Goal: Navigation & Orientation: Find specific page/section

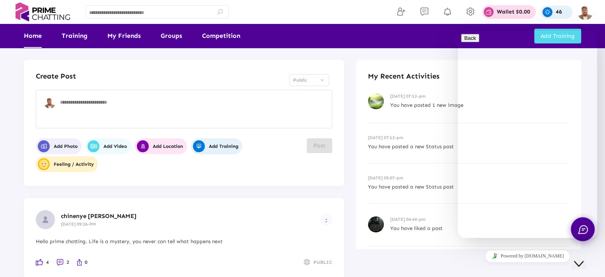
click at [584, 259] on icon "Close Chat This icon closes the chat window." at bounding box center [579, 264] width 10 height 10
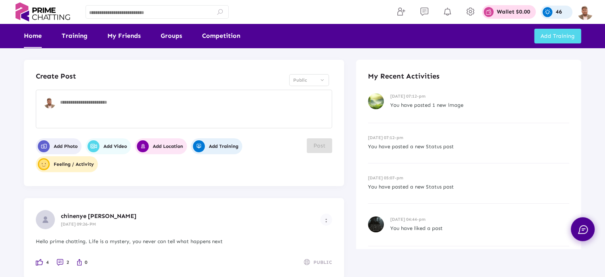
click at [95, 213] on span "chinenye [PERSON_NAME]" at bounding box center [99, 215] width 76 height 7
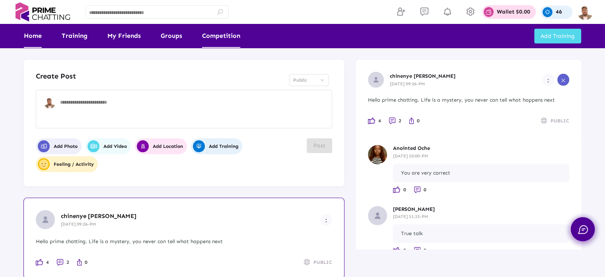
click at [222, 32] on link "Competition" at bounding box center [221, 36] width 38 height 24
